Goal: Check status

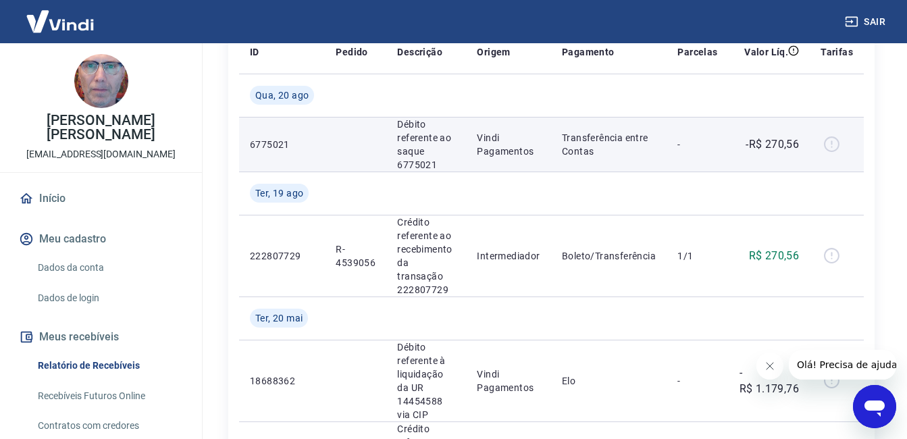
scroll to position [135, 0]
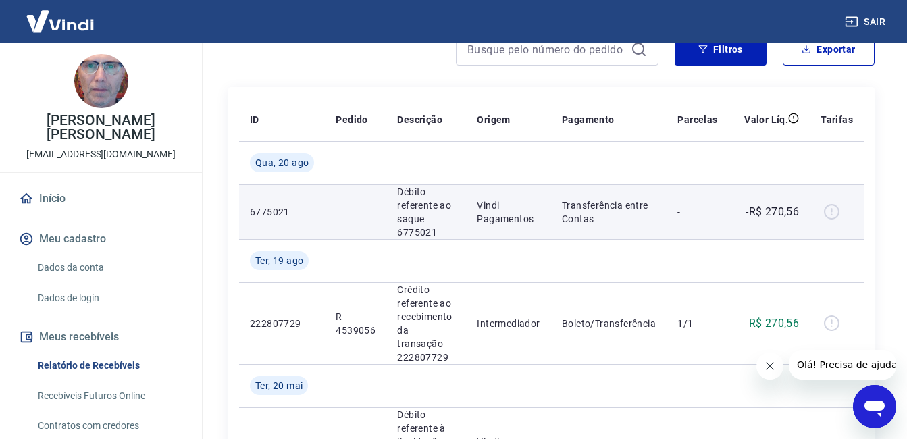
click at [832, 212] on div at bounding box center [837, 212] width 32 height 22
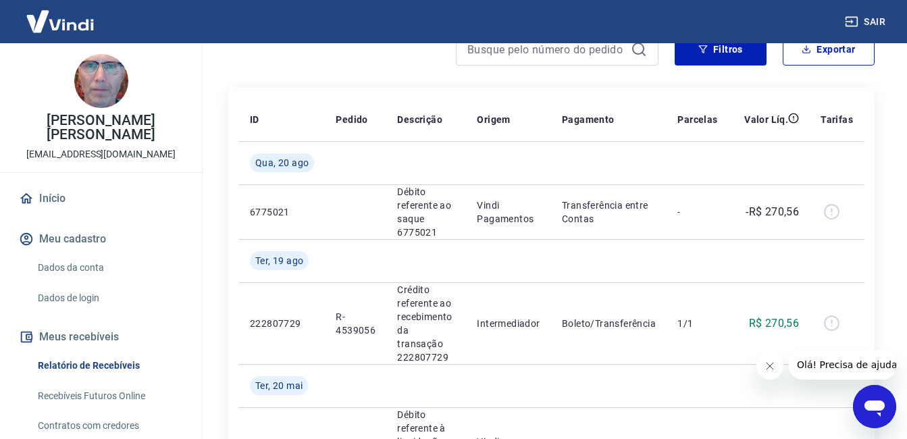
click at [765, 368] on icon "Fechar mensagem da empresa" at bounding box center [769, 366] width 11 height 11
